Goal: Information Seeking & Learning: Learn about a topic

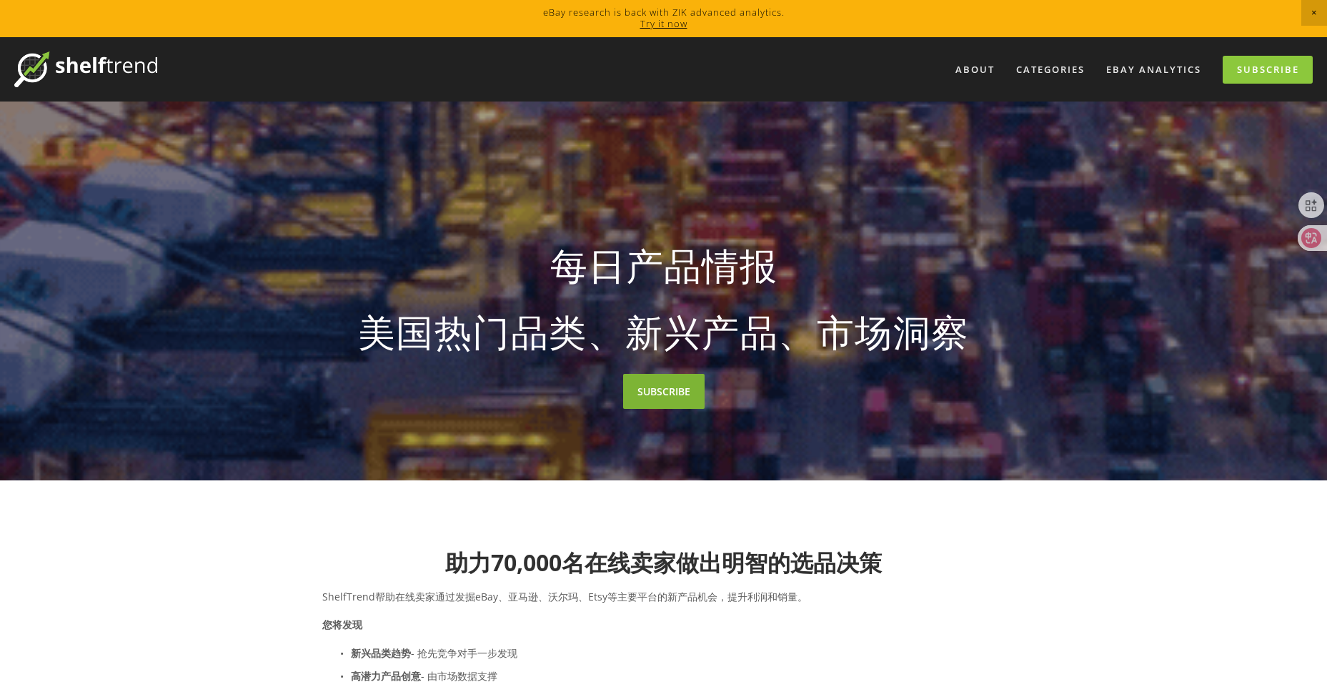
click at [673, 387] on link "SUBSCRIBE" at bounding box center [663, 391] width 81 height 35
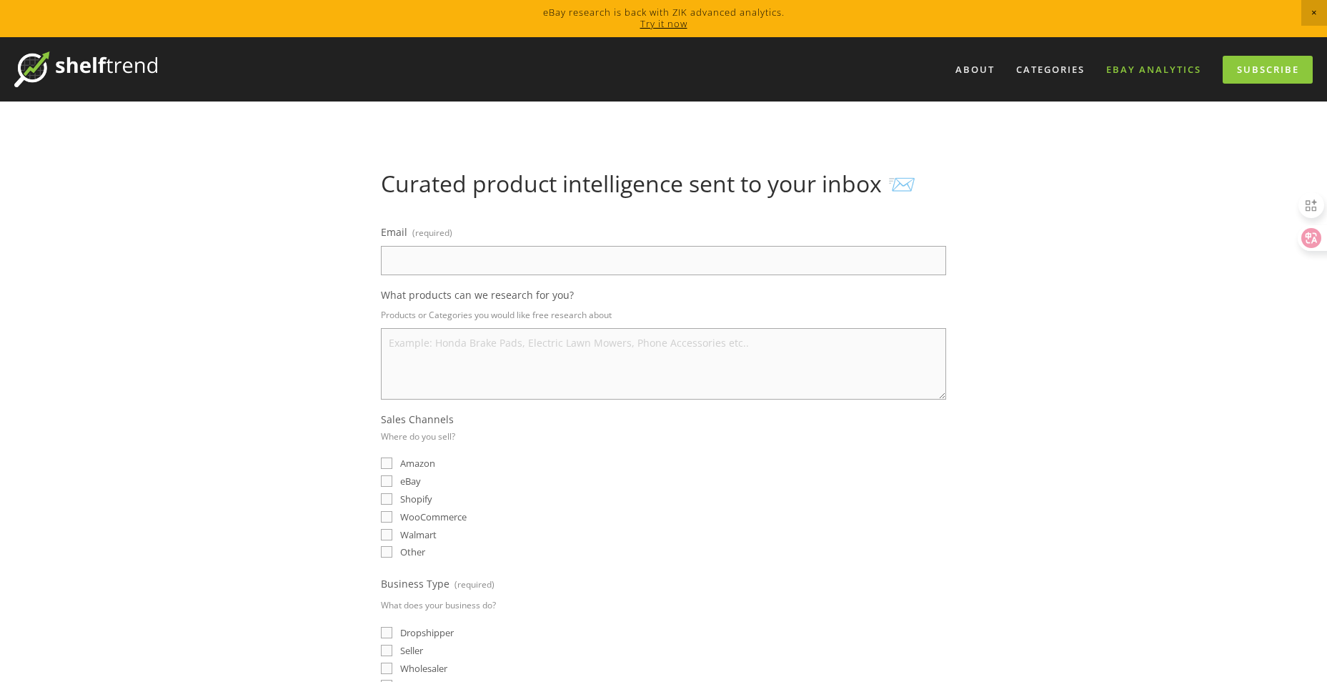
click at [1157, 63] on link "eBay Analytics" at bounding box center [1154, 70] width 114 height 24
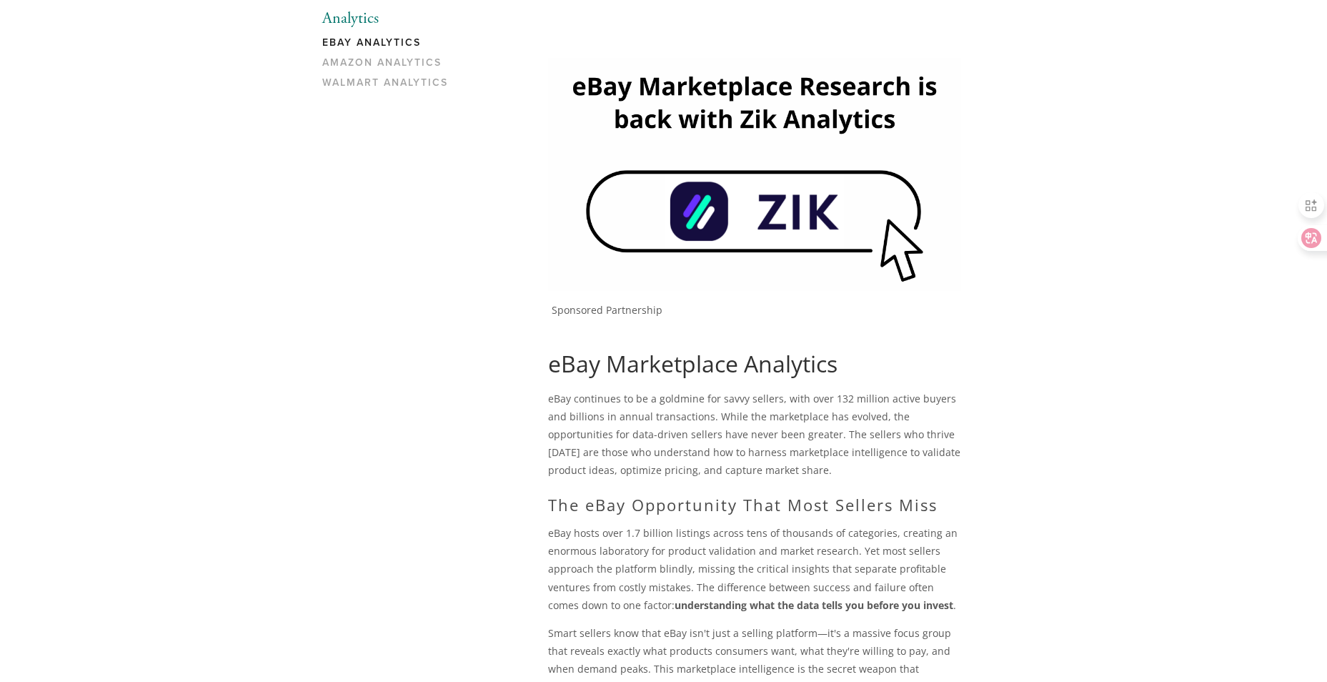
scroll to position [143, 0]
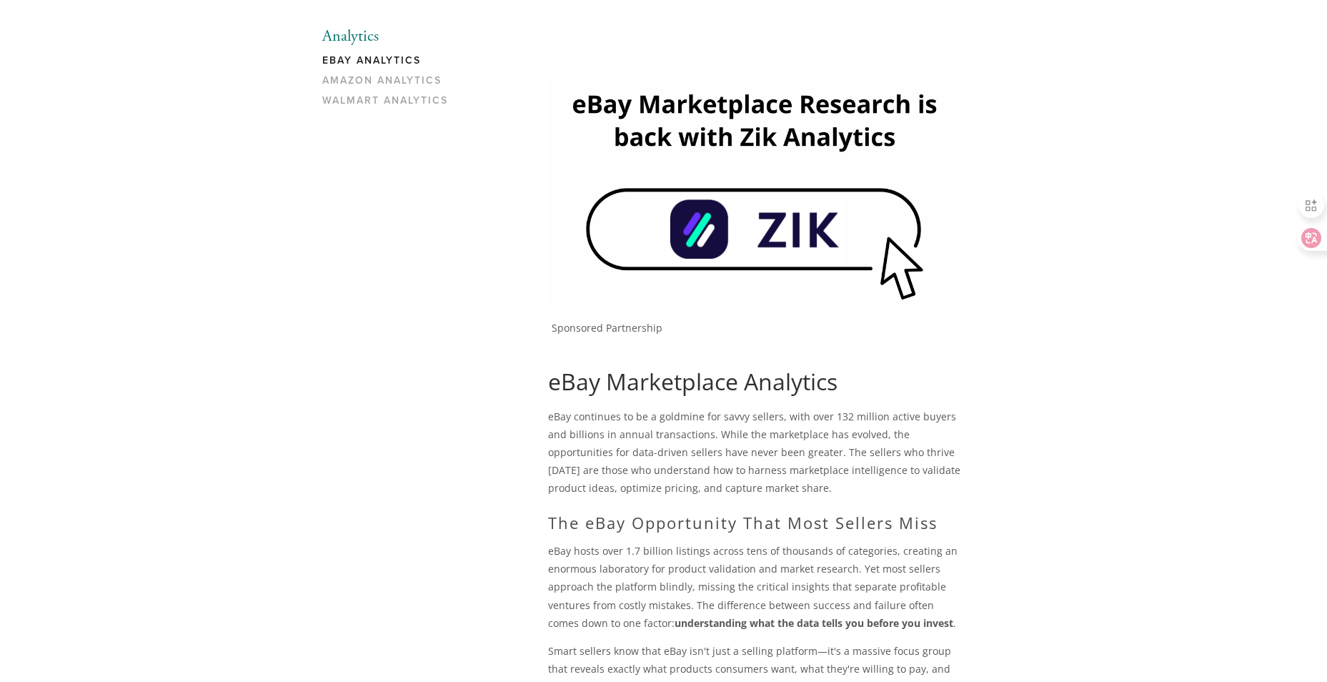
click at [715, 233] on img at bounding box center [754, 192] width 413 height 232
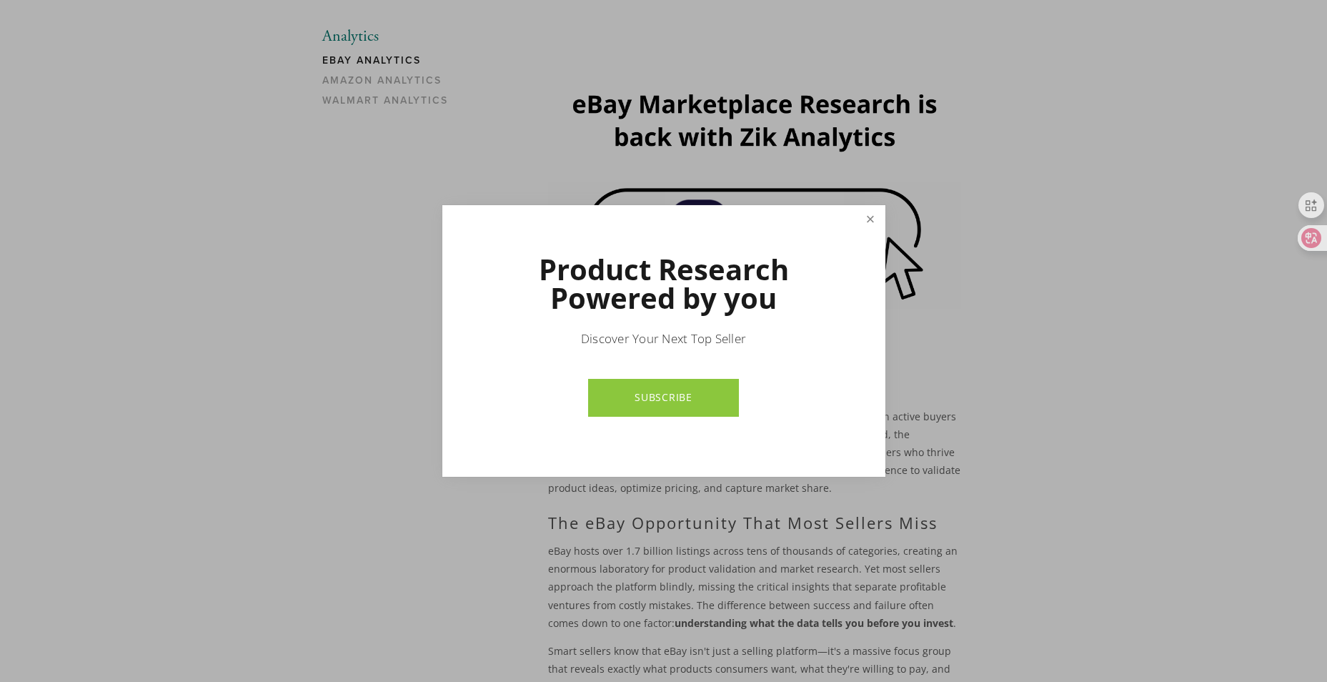
click at [870, 222] on link "Close" at bounding box center [870, 219] width 25 height 25
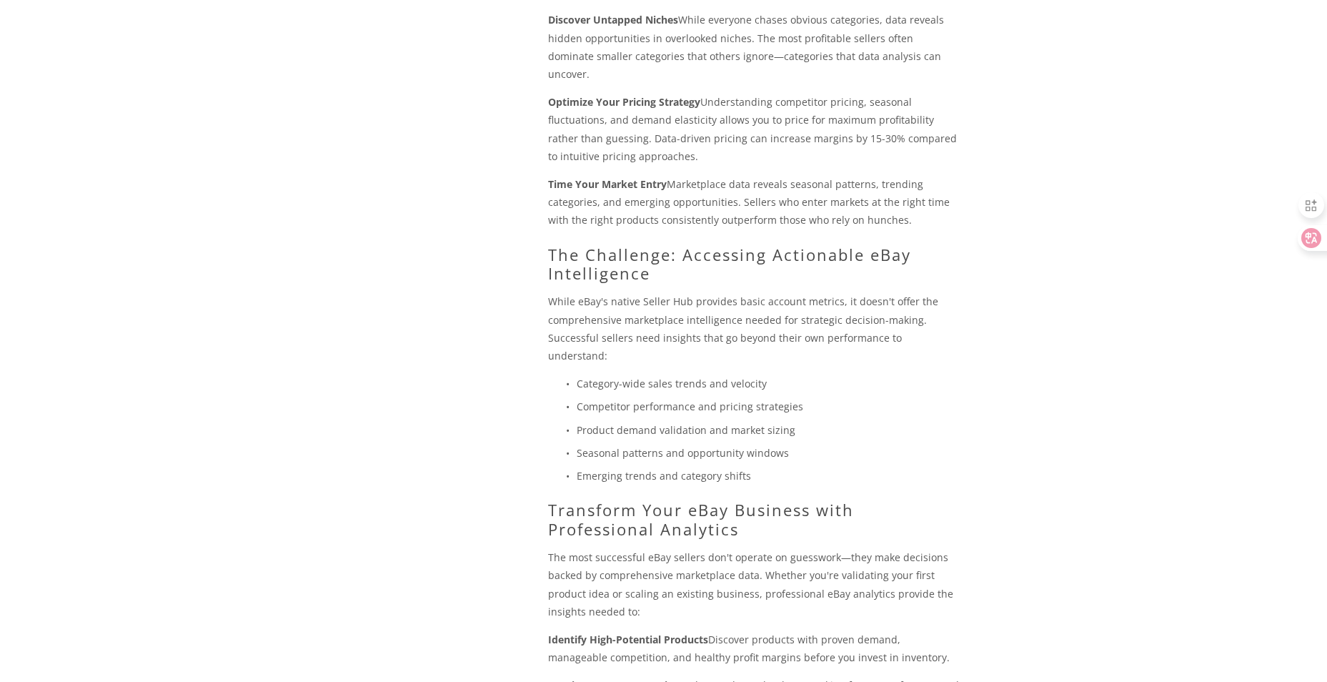
scroll to position [1000, 0]
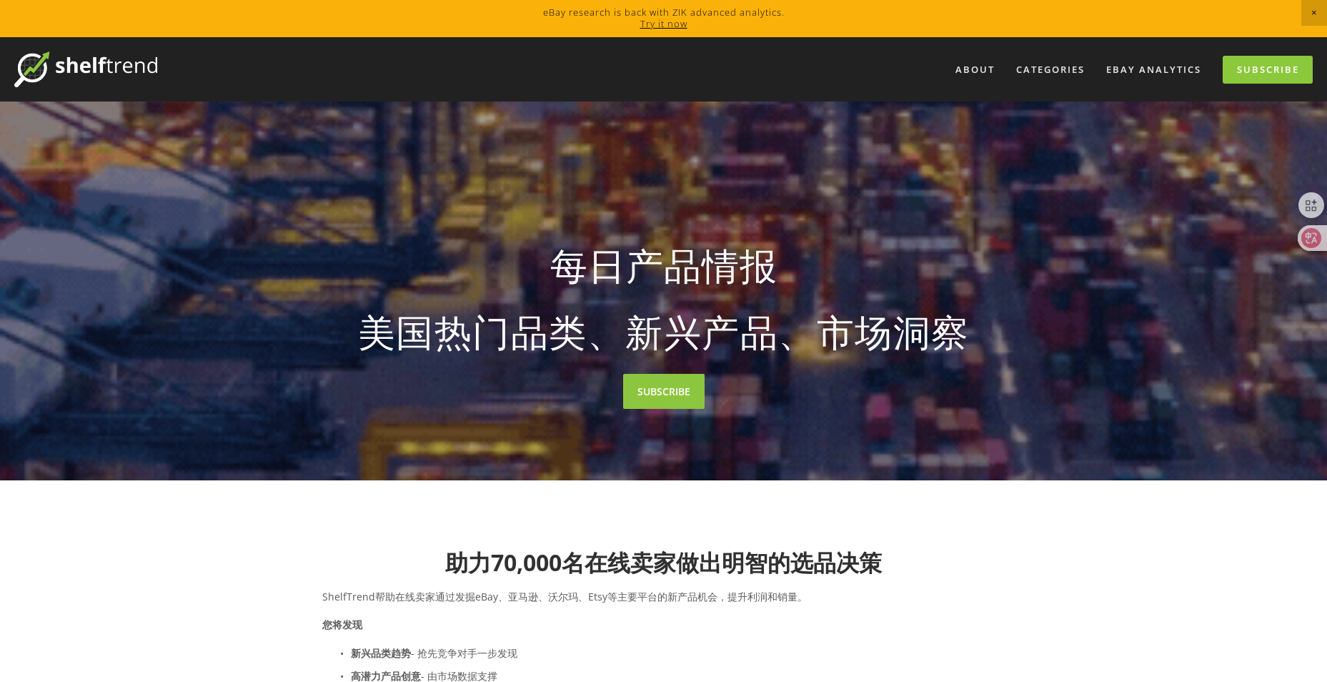
drag, startPoint x: 1021, startPoint y: 291, endPoint x: 884, endPoint y: -53, distance: 370.1
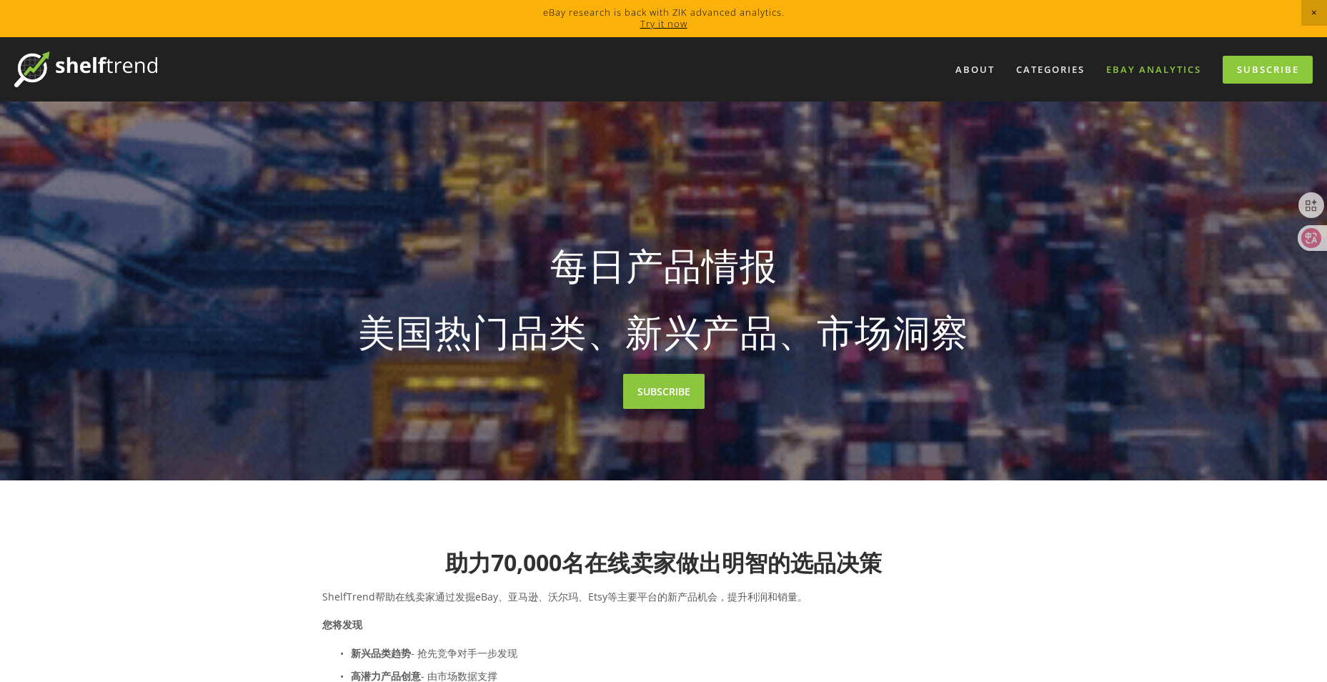
click at [1127, 62] on link "eBay Analytics" at bounding box center [1154, 70] width 114 height 24
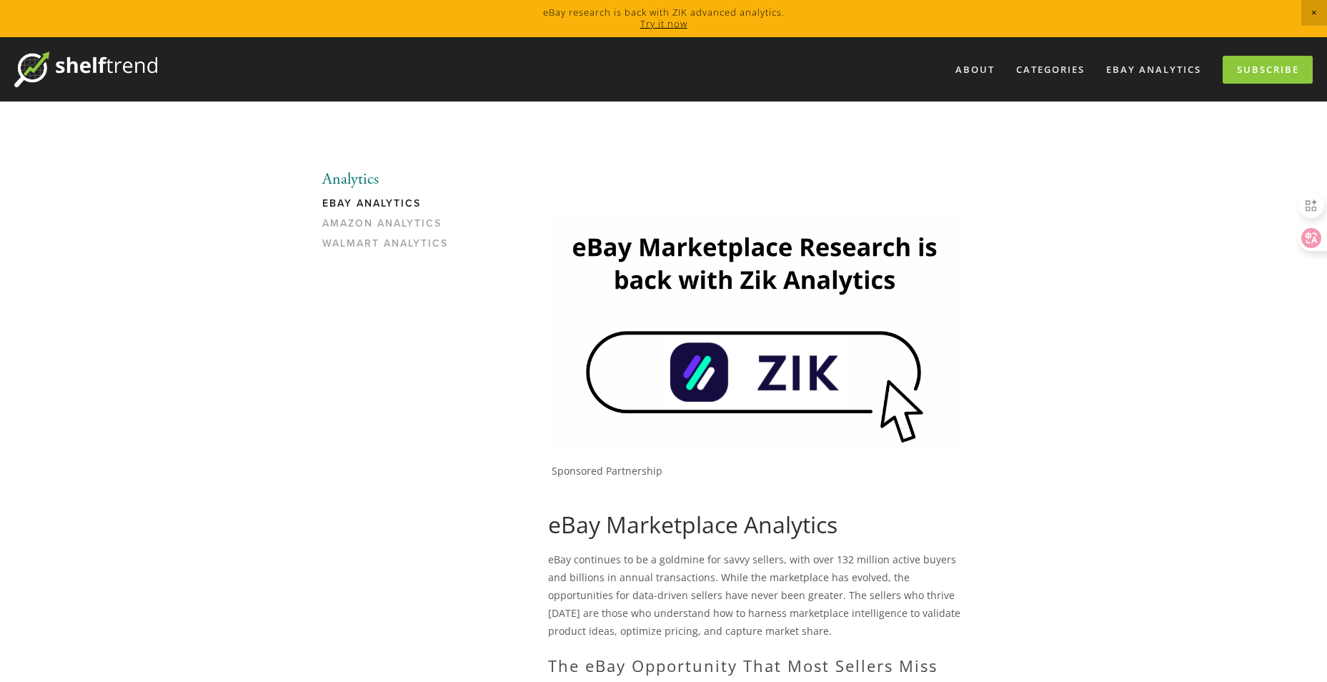
click at [742, 384] on img at bounding box center [754, 335] width 413 height 232
